Goal: Transaction & Acquisition: Purchase product/service

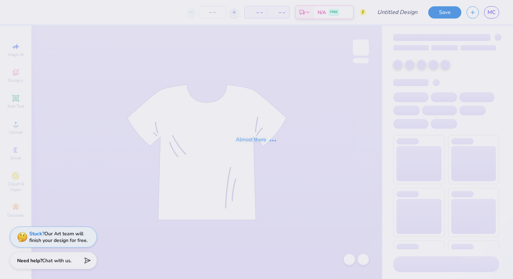
type input "tri sig matching set"
type input "24"
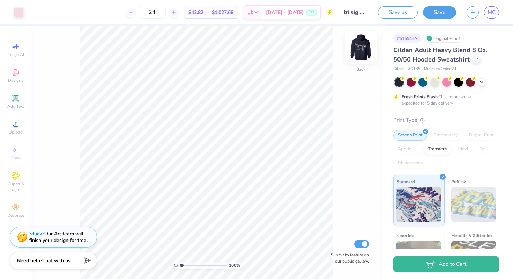
click at [357, 46] on img at bounding box center [361, 48] width 28 height 28
click at [360, 43] on img at bounding box center [361, 48] width 28 height 28
click at [365, 45] on img at bounding box center [361, 48] width 28 height 28
click at [366, 51] on img at bounding box center [361, 48] width 28 height 28
click at [362, 48] on img at bounding box center [361, 48] width 28 height 28
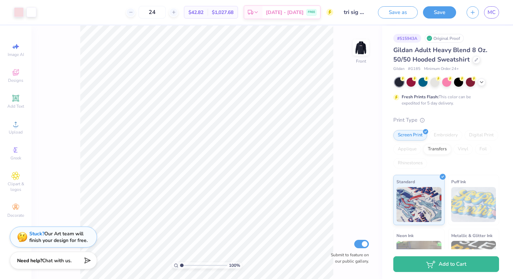
click at [219, 7] on div "$1,027.68 Total" at bounding box center [223, 12] width 30 height 12
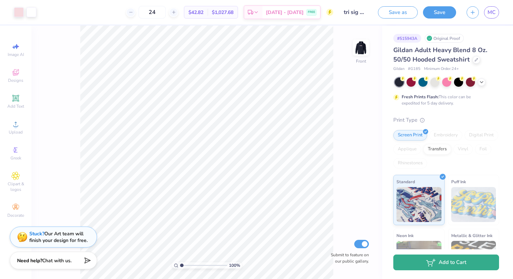
click at [431, 265] on icon "button" at bounding box center [430, 262] width 9 height 8
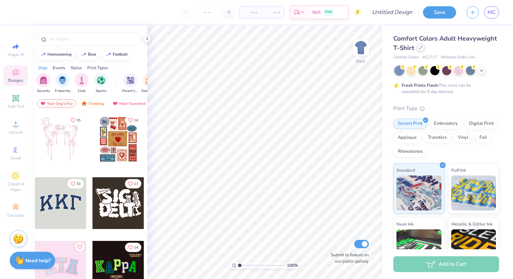
click at [421, 50] on div at bounding box center [421, 48] width 8 height 8
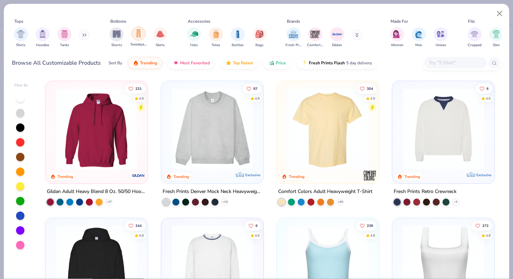
click at [140, 31] on img "filter for Sweatpants" at bounding box center [139, 33] width 8 height 8
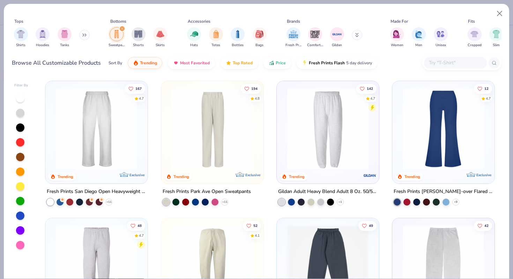
click at [329, 151] on img at bounding box center [328, 128] width 88 height 81
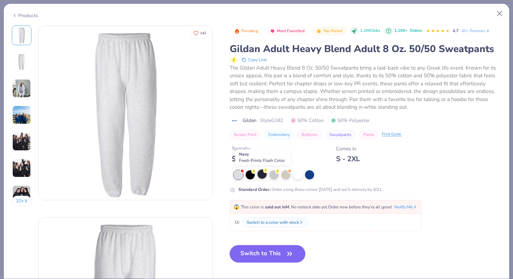
click at [261, 176] on div at bounding box center [262, 173] width 9 height 9
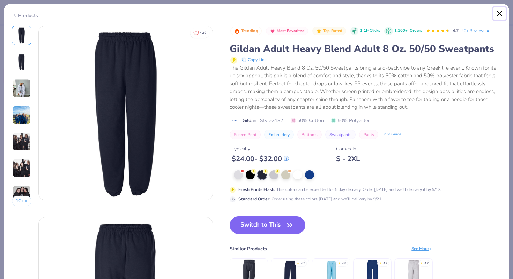
click at [500, 14] on button "Close" at bounding box center [500, 13] width 13 height 13
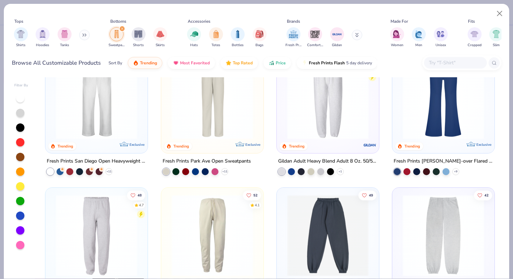
scroll to position [19, 0]
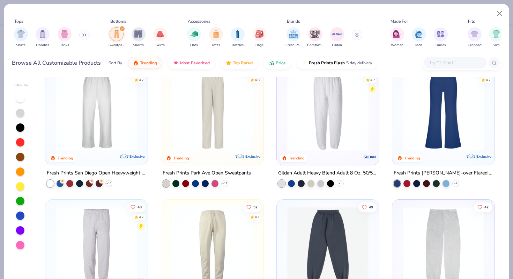
click at [100, 99] on img at bounding box center [96, 110] width 88 height 81
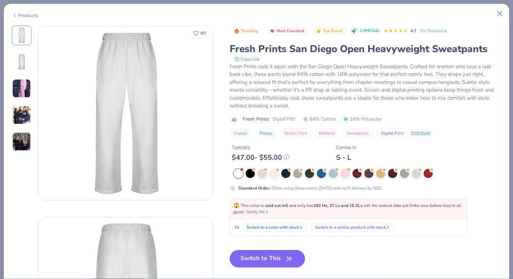
click at [21, 66] on img at bounding box center [21, 61] width 17 height 17
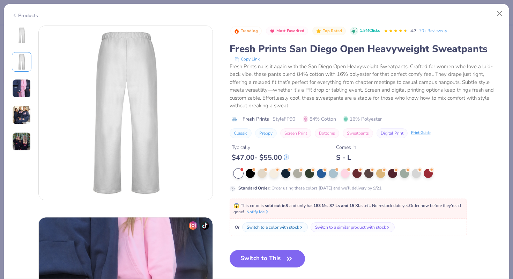
click at [22, 87] on img at bounding box center [21, 88] width 19 height 19
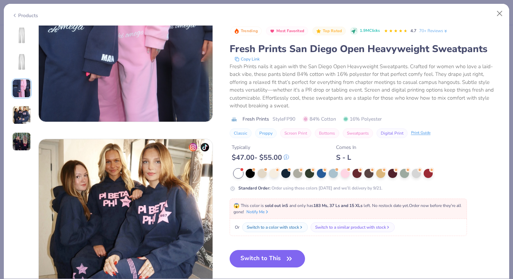
scroll to position [540, 0]
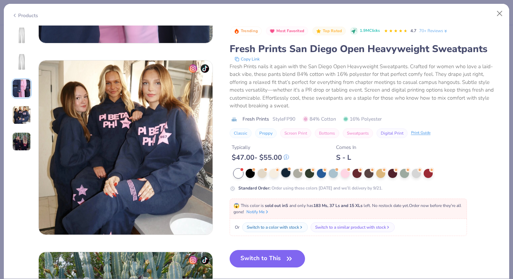
click at [284, 174] on div at bounding box center [286, 172] width 9 height 9
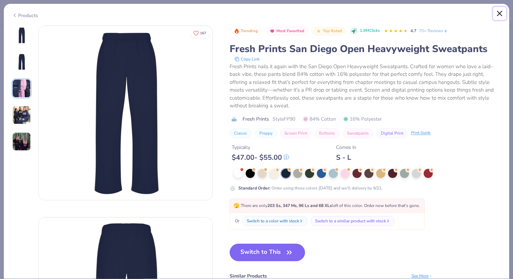
click at [496, 12] on button "Close" at bounding box center [500, 13] width 13 height 13
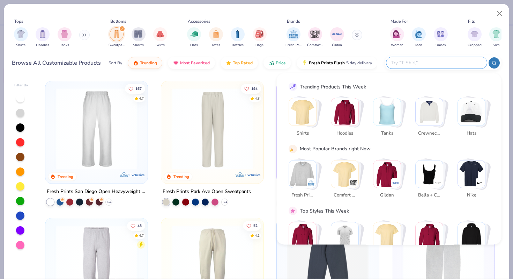
click at [467, 61] on input "text" at bounding box center [437, 63] width 92 height 8
click at [410, 63] on input "text" at bounding box center [437, 63] width 92 height 8
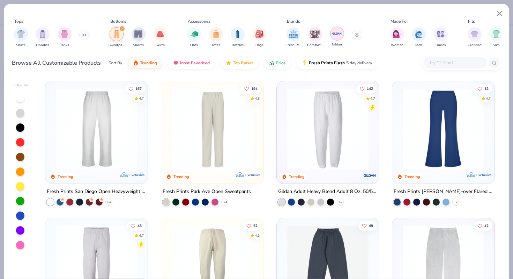
click at [337, 35] on img "filter for Gildan" at bounding box center [337, 33] width 10 height 10
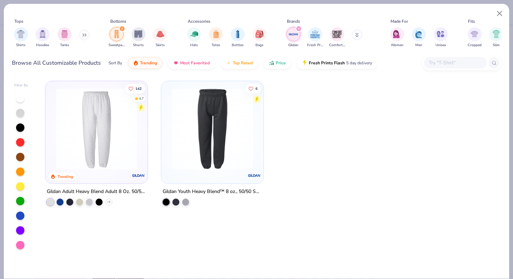
click at [299, 28] on icon "filter for Gildan" at bounding box center [299, 28] width 3 height 3
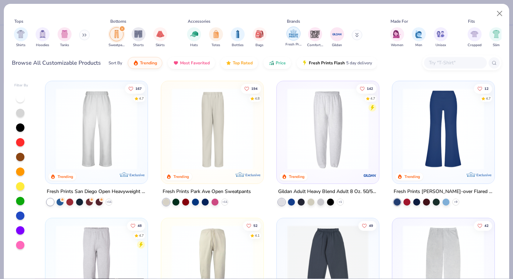
click at [295, 31] on img "filter for Fresh Prints" at bounding box center [294, 33] width 10 height 10
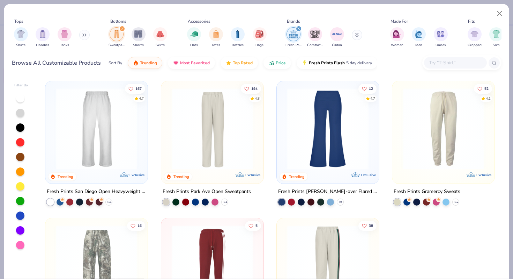
click at [299, 29] on icon "filter for Fresh Prints" at bounding box center [299, 28] width 3 height 3
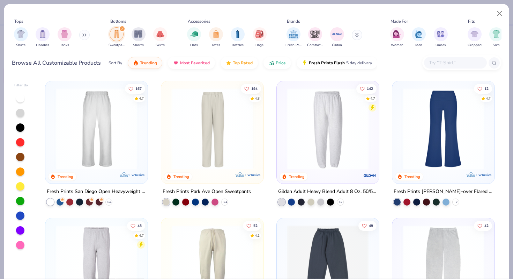
click at [168, 155] on img at bounding box center [124, 128] width 88 height 81
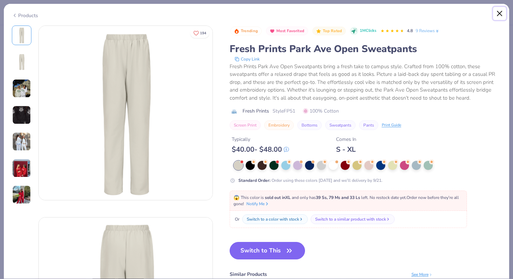
click at [500, 13] on button "Close" at bounding box center [500, 13] width 13 height 13
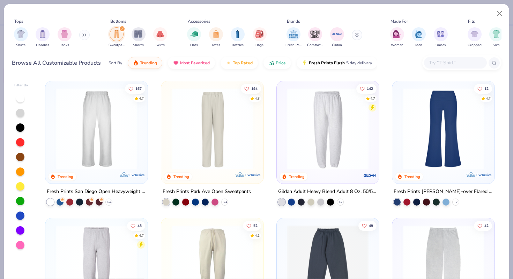
click at [95, 124] on img at bounding box center [96, 128] width 88 height 81
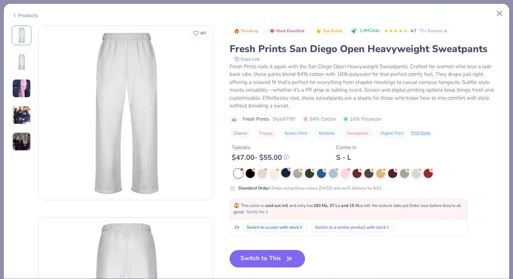
click at [282, 174] on div at bounding box center [286, 172] width 9 height 9
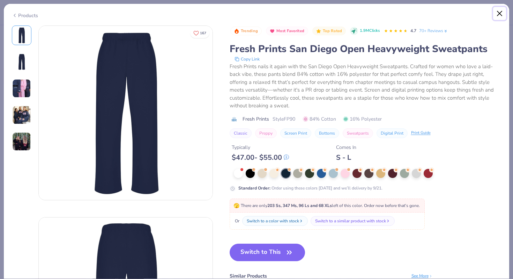
click at [499, 13] on button "Close" at bounding box center [500, 13] width 13 height 13
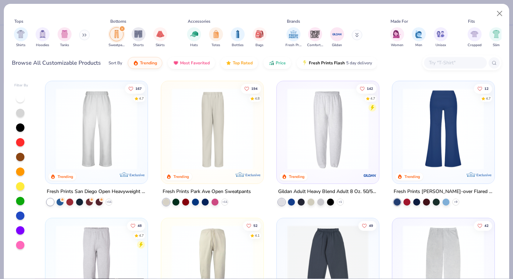
click at [426, 167] on img at bounding box center [444, 128] width 88 height 81
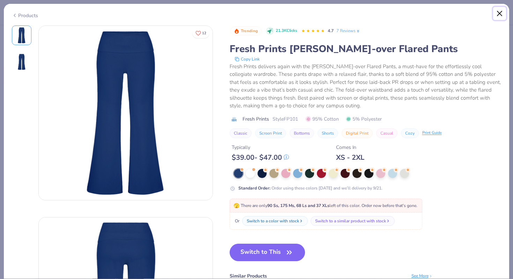
click at [500, 16] on button "Close" at bounding box center [500, 13] width 13 height 13
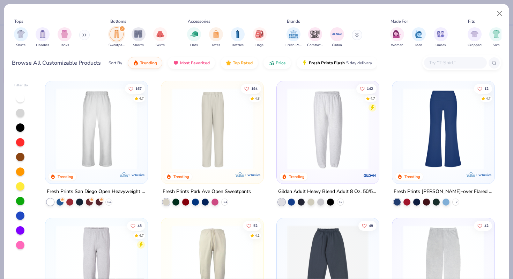
click at [99, 127] on img at bounding box center [96, 128] width 88 height 81
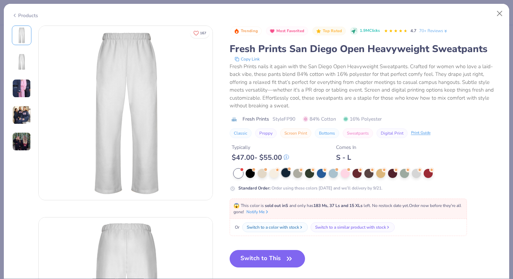
click at [286, 174] on div at bounding box center [286, 172] width 9 height 9
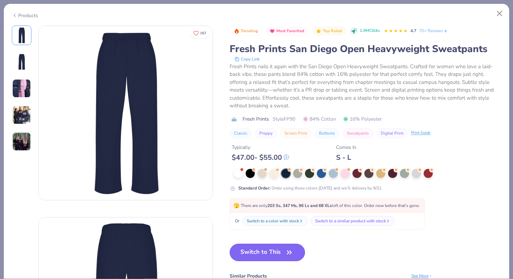
click at [284, 258] on button "Switch to This" at bounding box center [268, 251] width 76 height 17
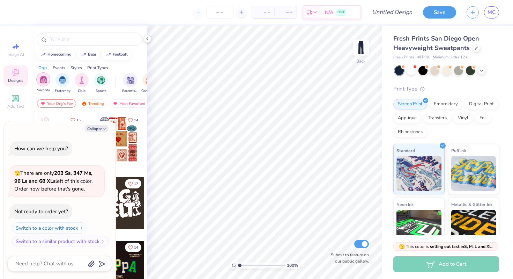
click at [45, 78] on img "filter for Sorority" at bounding box center [43, 79] width 8 height 8
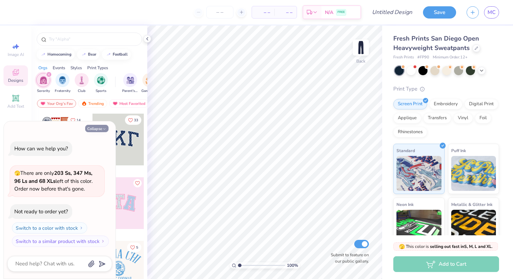
click at [103, 127] on icon "button" at bounding box center [104, 129] width 4 height 4
type textarea "x"
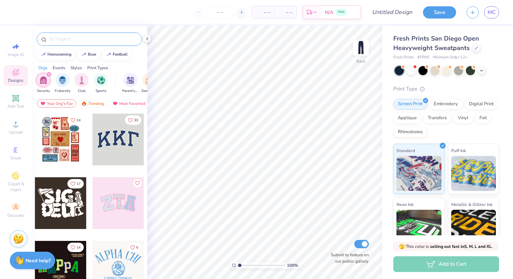
click at [100, 35] on div at bounding box center [89, 38] width 105 height 13
click at [94, 38] on input "text" at bounding box center [92, 39] width 89 height 7
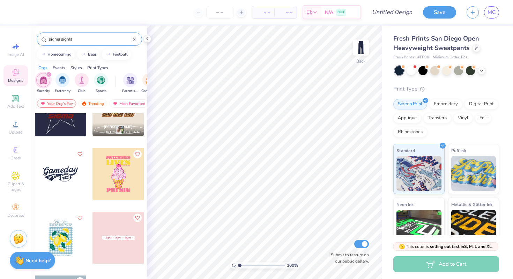
scroll to position [160, 0]
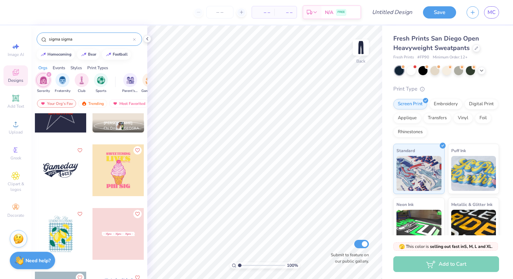
type input "sigma sigma"
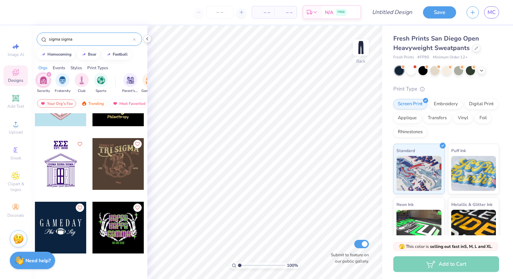
scroll to position [431, 0]
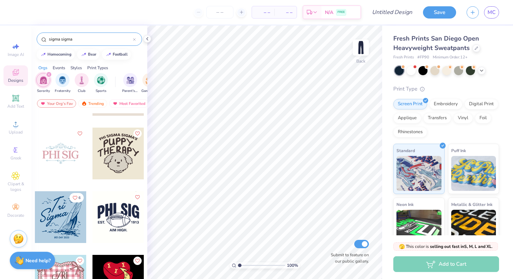
click at [134, 39] on icon at bounding box center [134, 39] width 2 height 2
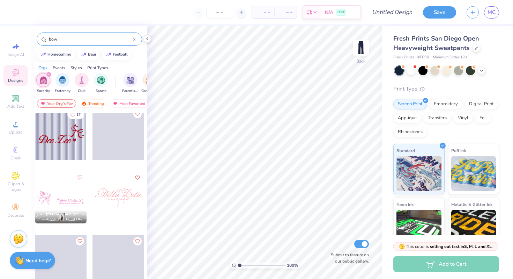
scroll to position [896, 0]
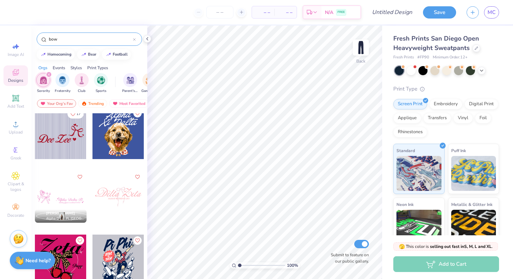
type input "bow"
